Goal: Information Seeking & Learning: Learn about a topic

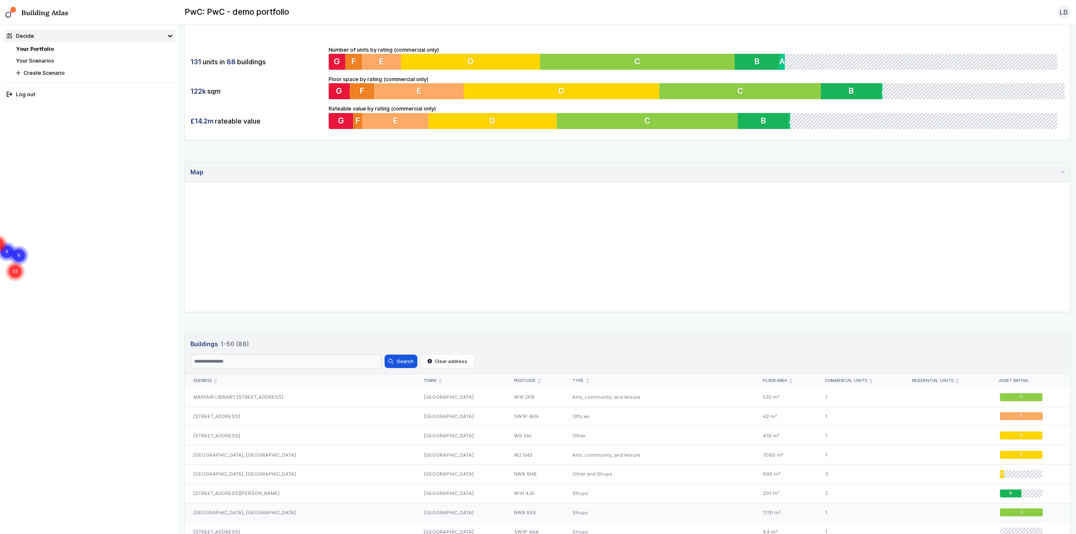
scroll to position [168, 0]
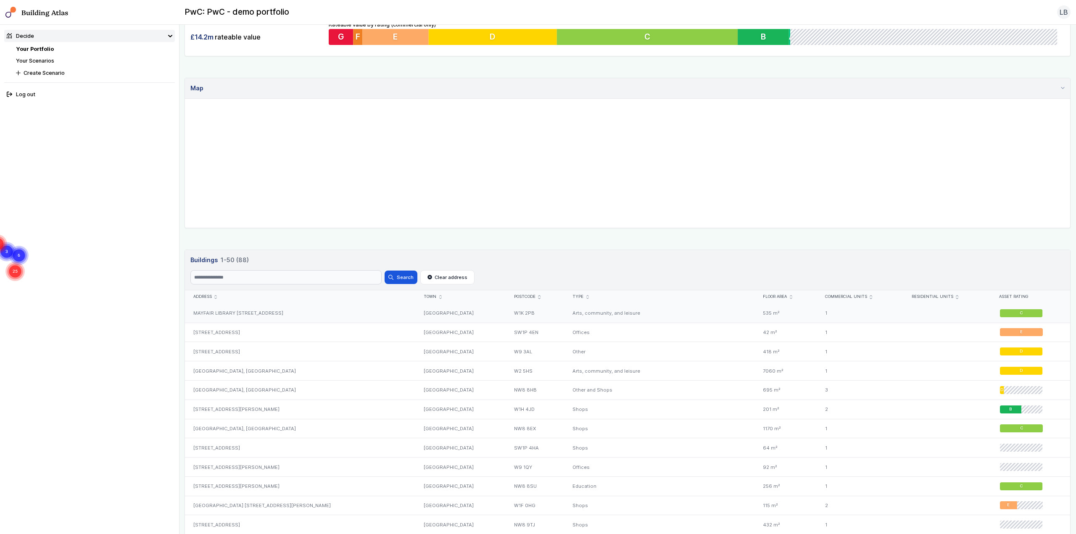
click at [296, 265] on div "MAYFAIR LIBRARY [STREET_ADDRESS]" at bounding box center [300, 313] width 231 height 19
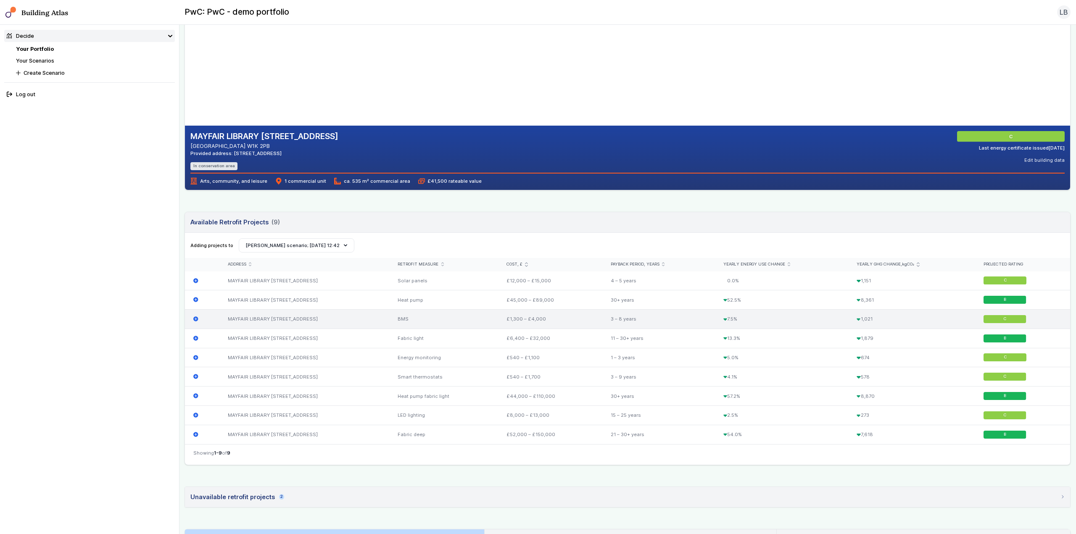
scroll to position [126, 0]
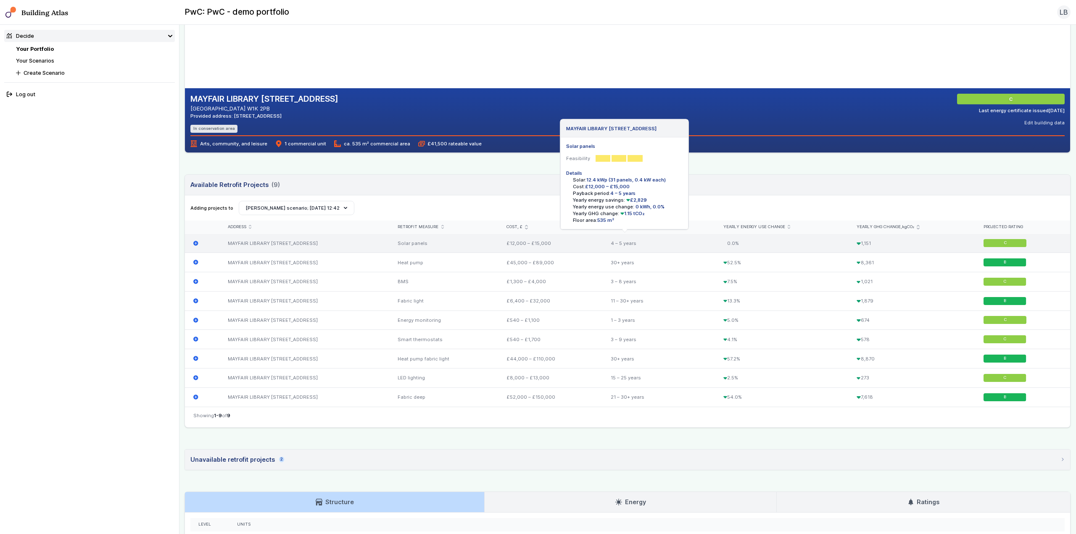
drag, startPoint x: 517, startPoint y: 243, endPoint x: 594, endPoint y: 244, distance: 77.4
click at [538, 244] on div "£12,000 – £15,000" at bounding box center [551, 243] width 104 height 19
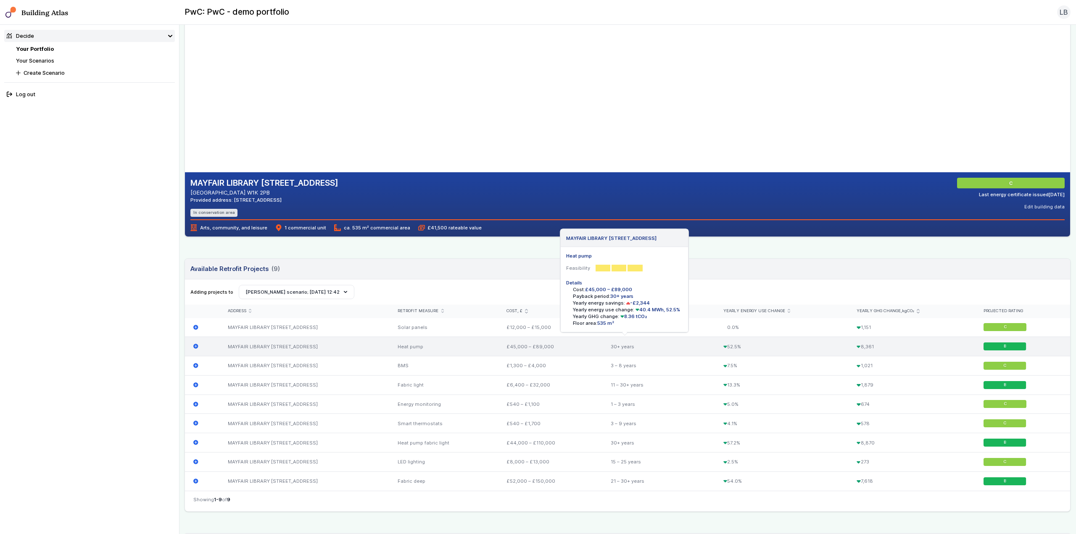
scroll to position [0, 0]
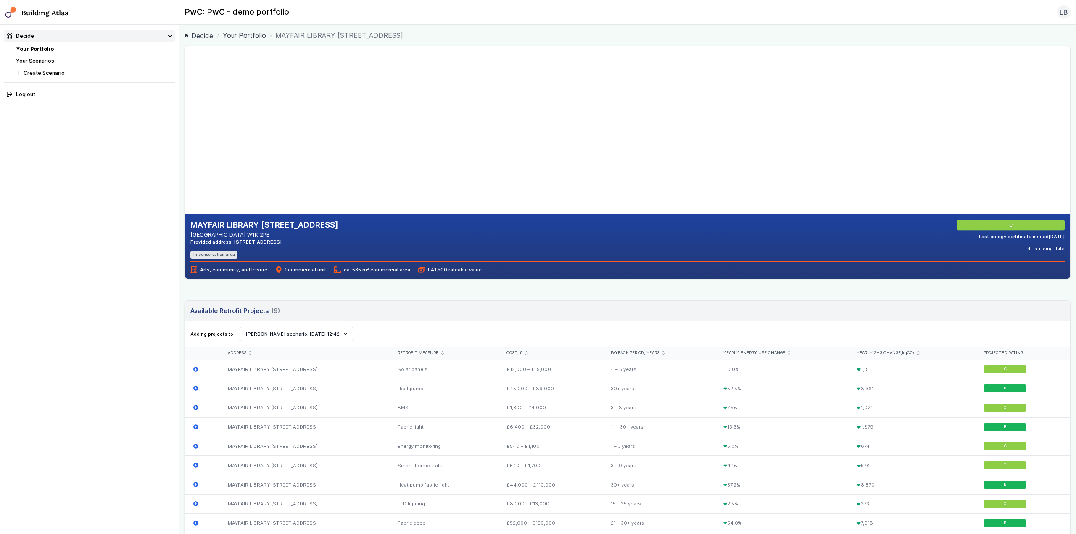
drag, startPoint x: 401, startPoint y: 144, endPoint x: 404, endPoint y: 191, distance: 47.2
click at [185, 191] on gmp-map-3d at bounding box center [185, 130] width 0 height 168
drag, startPoint x: 458, startPoint y: 150, endPoint x: 463, endPoint y: 87, distance: 62.8
click at [185, 87] on gmp-map-3d at bounding box center [185, 130] width 0 height 168
drag, startPoint x: 420, startPoint y: 269, endPoint x: 485, endPoint y: 270, distance: 65.2
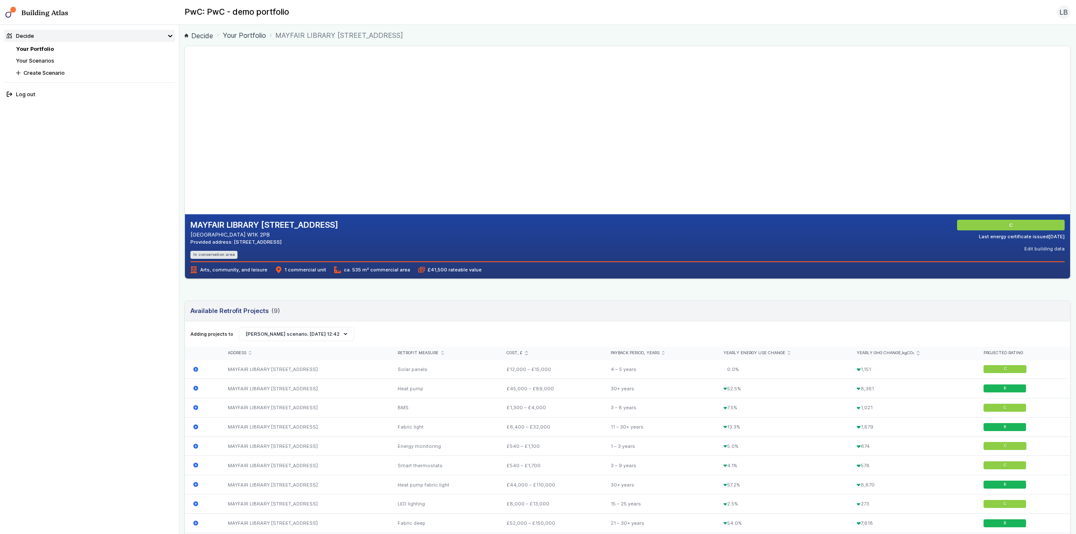
click at [481, 265] on div "Arts, community, and leisure 1 commercial unit ca. 535 m² commercial area £41,5…" at bounding box center [627, 268] width 874 height 12
click at [473, 265] on div "Arts, community, and leisure 1 commercial unit ca. 535 m² commercial area £41,5…" at bounding box center [627, 268] width 874 height 12
drag, startPoint x: 467, startPoint y: 268, endPoint x: 389, endPoint y: 269, distance: 77.8
click at [389, 265] on div "Arts, community, and leisure 1 commercial unit ca. 535 m² commercial area £41,5…" at bounding box center [627, 268] width 874 height 12
click at [444, 265] on span "£41,500 rateable value" at bounding box center [449, 270] width 63 height 7
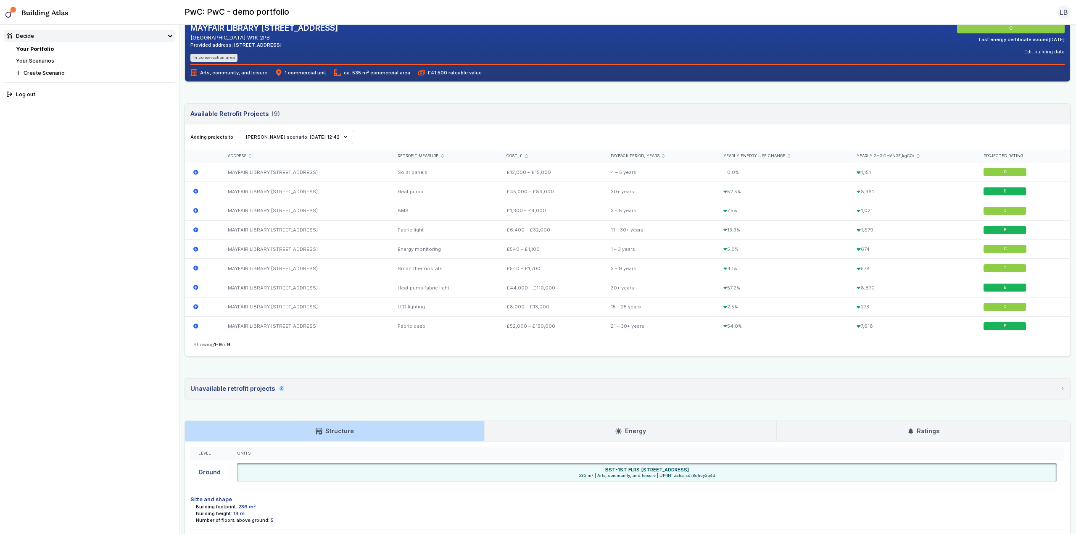
scroll to position [210, 0]
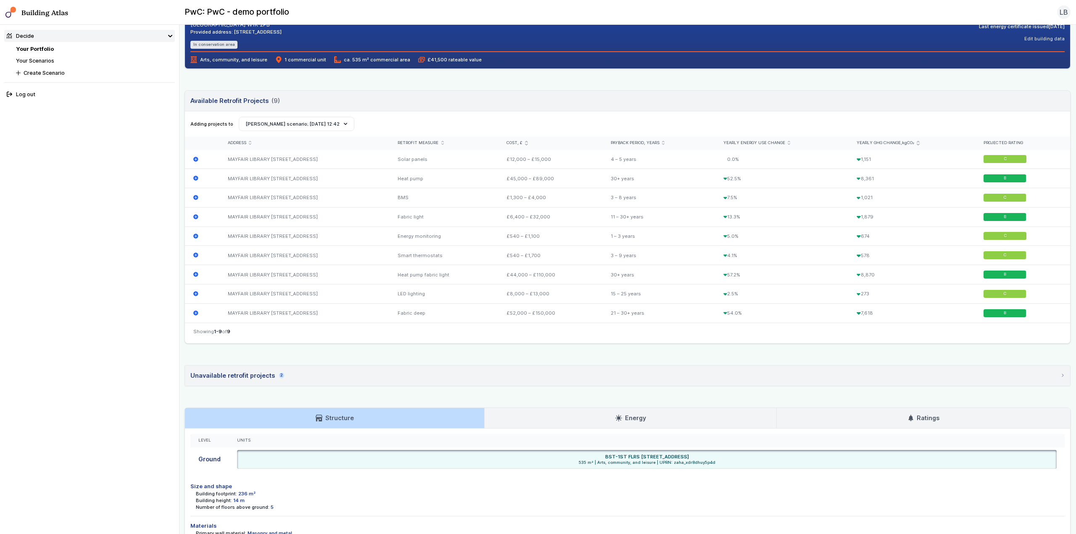
click at [538, 265] on link "Energy" at bounding box center [631, 418] width 292 height 20
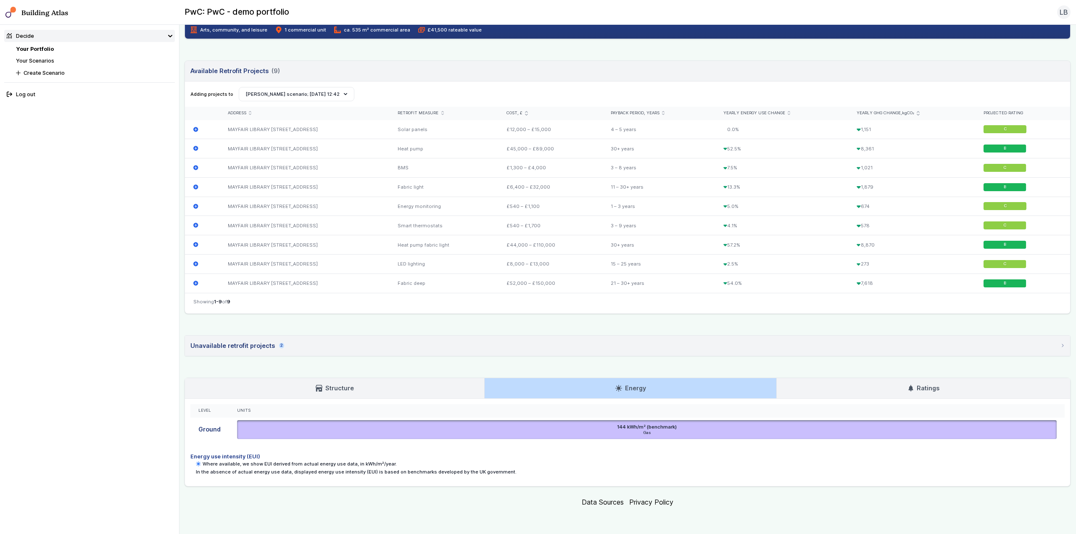
click at [538, 265] on link "Ratings" at bounding box center [923, 388] width 293 height 20
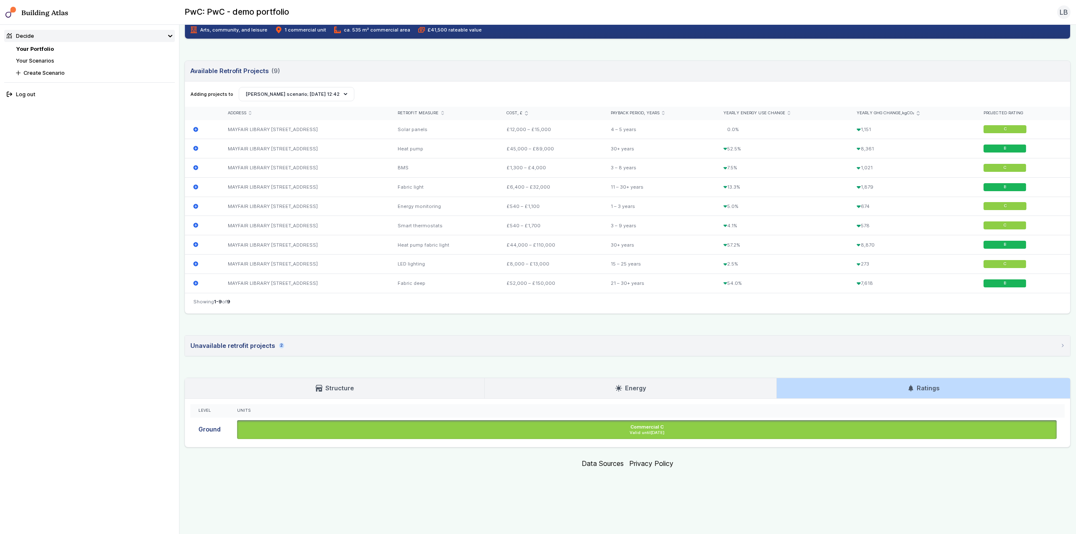
scroll to position [201, 0]
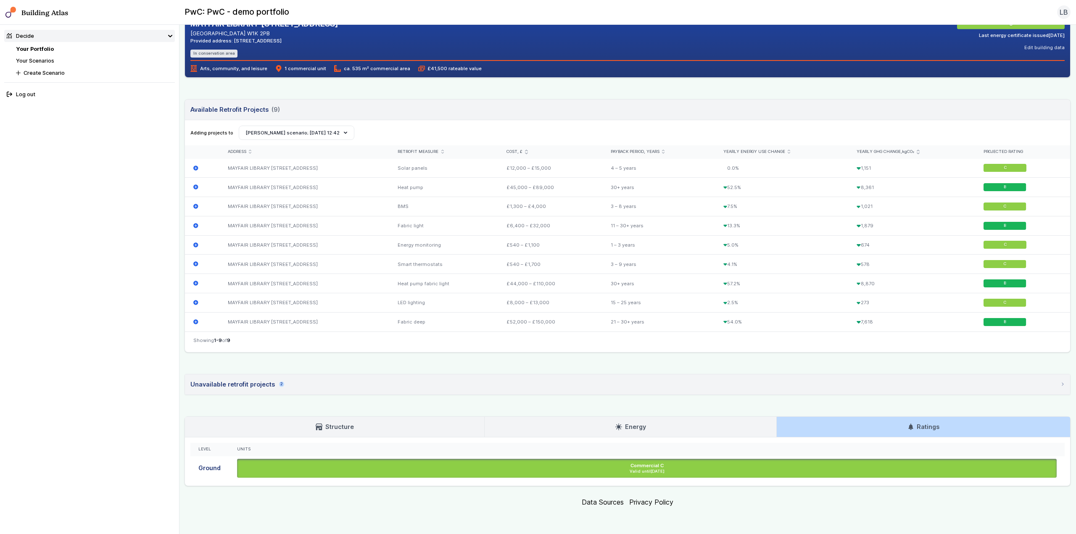
click at [538, 265] on link "Energy" at bounding box center [631, 427] width 292 height 20
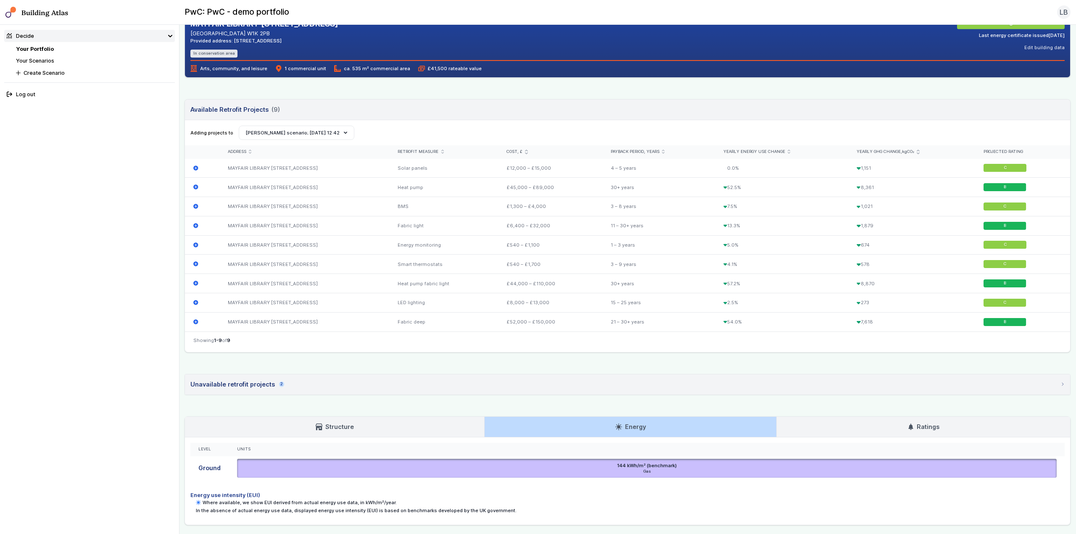
click at [343, 265] on h3 "Structure" at bounding box center [335, 427] width 38 height 9
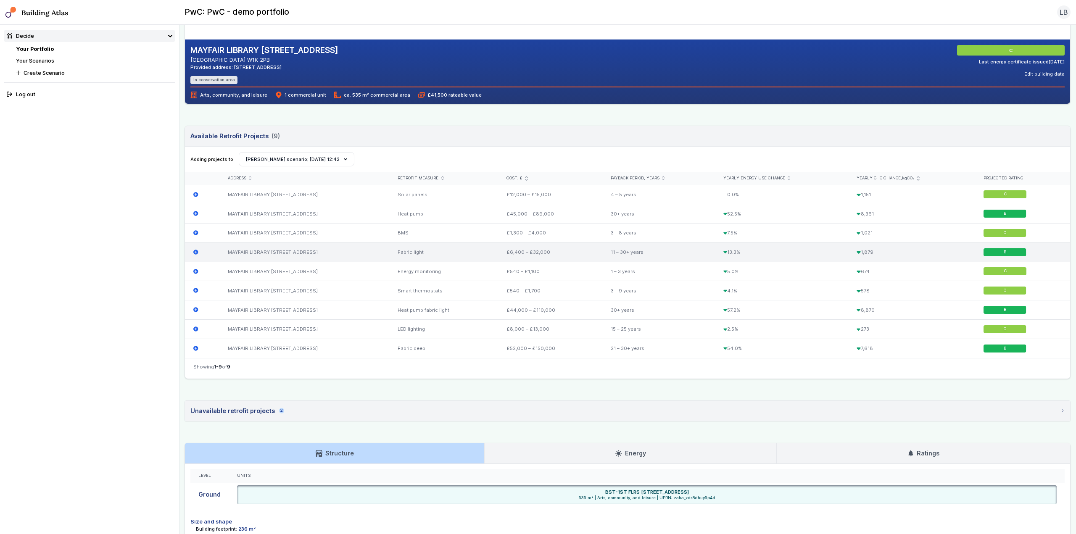
scroll to position [0, 0]
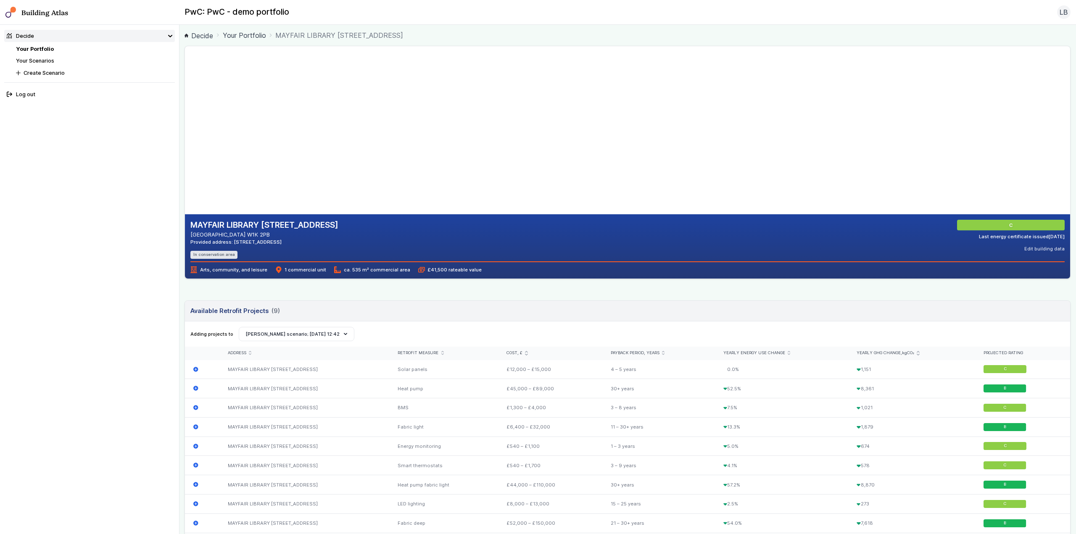
drag, startPoint x: 455, startPoint y: 133, endPoint x: 470, endPoint y: 161, distance: 32.3
click at [185, 161] on gmp-map-3d at bounding box center [185, 130] width 0 height 168
click at [240, 35] on link "Your Portfolio" at bounding box center [244, 35] width 43 height 10
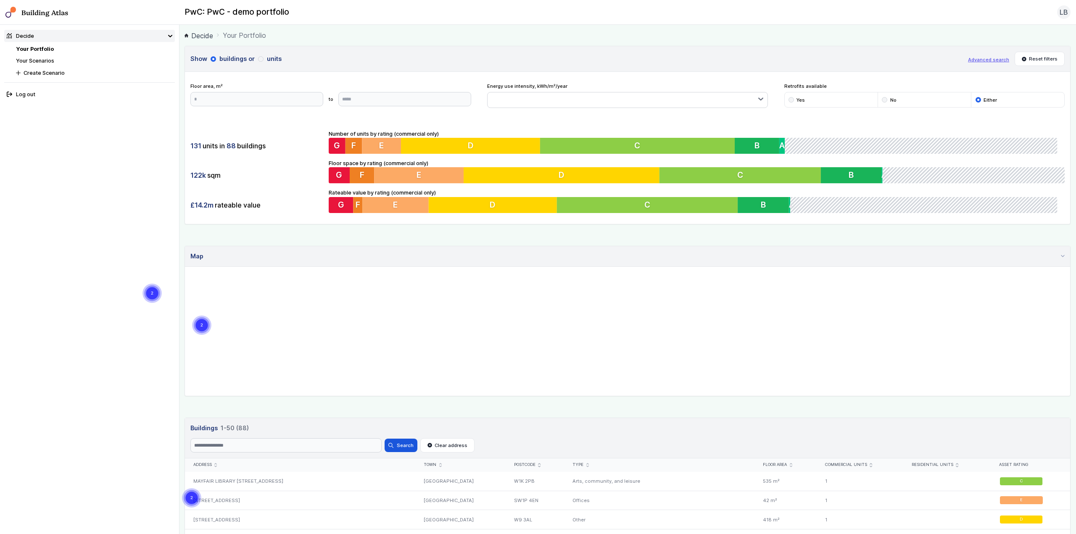
drag, startPoint x: 641, startPoint y: 350, endPoint x: 662, endPoint y: 376, distance: 32.9
click at [185, 265] on gmp-map "3 2 2 5 2 2 2 2 2 2 2 2 2 2 3 2 2 2 2" at bounding box center [185, 267] width 0 height 0
drag, startPoint x: 610, startPoint y: 331, endPoint x: 593, endPoint y: 280, distance: 53.0
click at [185, 265] on gmp-map "2 3 8 2 2 2 2 2 2 3 2 4 3 3 3 2 2 3 2 2 2 3 2" at bounding box center [185, 267] width 0 height 0
click at [1, 242] on gmp-advanced-marker "1" at bounding box center [1, 242] width 0 height 0
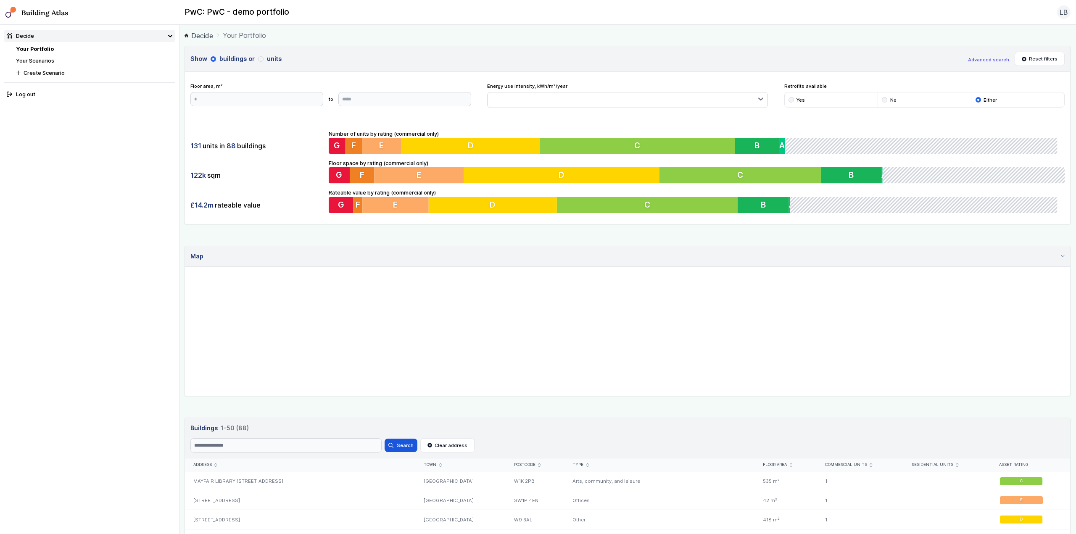
drag, startPoint x: 634, startPoint y: 317, endPoint x: 640, endPoint y: 341, distance: 24.7
click at [185, 265] on gmp-map "2 2 4 2 2 2 2 2 2" at bounding box center [185, 267] width 0 height 0
